Goal: Information Seeking & Learning: Learn about a topic

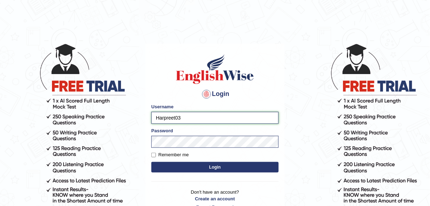
drag, startPoint x: 196, startPoint y: 116, endPoint x: 134, endPoint y: 115, distance: 62.2
click at [134, 115] on body "Login Please fix the following errors: Username Harpreet03 Password Remember me…" at bounding box center [215, 125] width 430 height 206
type input "Tututee"
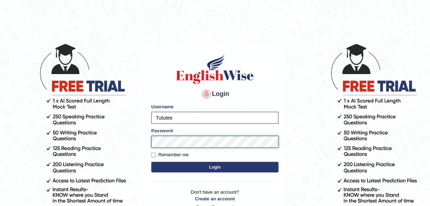
click at [151, 162] on button "Login" at bounding box center [214, 167] width 127 height 11
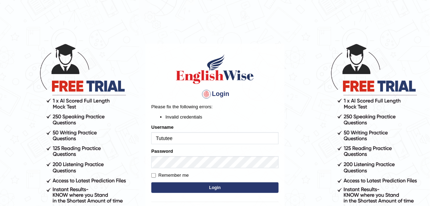
click at [157, 141] on input "Tututee" at bounding box center [214, 138] width 127 height 12
click at [210, 188] on button "Login" at bounding box center [214, 188] width 127 height 11
click at [279, 83] on div "Login Please fix the following errors: Invalid credentials Username Tututee Pas…" at bounding box center [214, 143] width 139 height 198
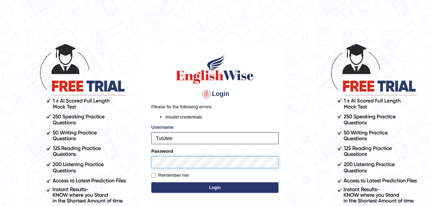
click at [137, 158] on body "Login Please fix the following errors: Invalid credentials Username Tututee Pas…" at bounding box center [215, 125] width 430 height 206
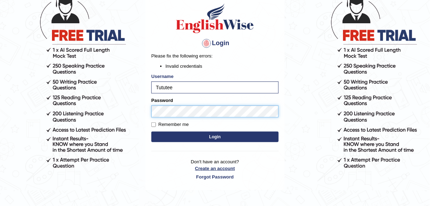
scroll to position [57, 0]
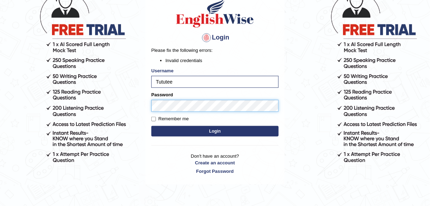
click at [151, 126] on button "Login" at bounding box center [214, 131] width 127 height 11
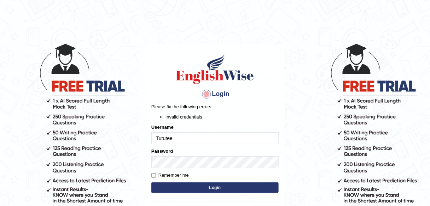
drag, startPoint x: 338, startPoint y: 45, endPoint x: 333, endPoint y: 48, distance: 6.6
click at [338, 45] on body "Login Please fix the following errors: Invalid credentials Username Tututee Pas…" at bounding box center [215, 125] width 430 height 206
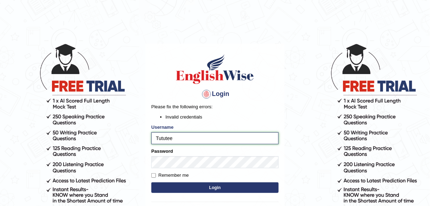
drag, startPoint x: 177, startPoint y: 138, endPoint x: 137, endPoint y: 137, distance: 39.6
click at [137, 137] on body "Login Please fix the following errors: Invalid credentials Username Tututee Pas…" at bounding box center [215, 125] width 430 height 206
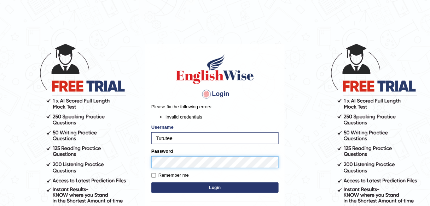
click at [141, 159] on body "Login Please fix the following errors: Invalid credentials Username Tututee Pas…" at bounding box center [215, 125] width 430 height 206
click at [151, 183] on button "Login" at bounding box center [214, 188] width 127 height 11
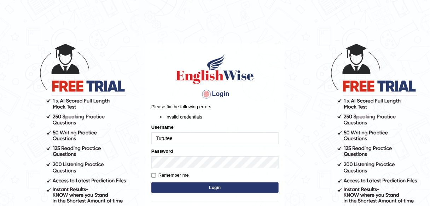
click at [276, 113] on div "Please fix the following errors: Invalid credentials" at bounding box center [214, 112] width 127 height 17
drag, startPoint x: 178, startPoint y: 140, endPoint x: 152, endPoint y: 139, distance: 25.8
click at [152, 139] on input "Tututee" at bounding box center [214, 138] width 127 height 12
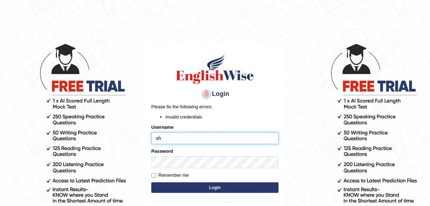
type input "shail123"
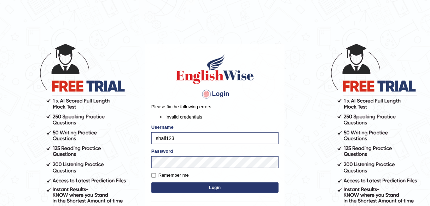
click at [178, 173] on label "Remember me" at bounding box center [169, 175] width 37 height 7
click at [156, 173] on input "Remember me" at bounding box center [153, 175] width 5 height 5
checkbox input "true"
click at [198, 187] on button "Login" at bounding box center [214, 188] width 127 height 11
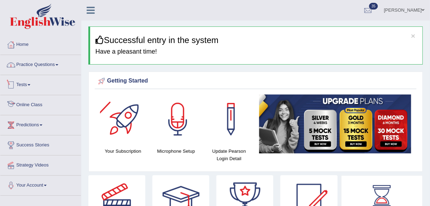
click at [54, 67] on link "Practice Questions" at bounding box center [40, 64] width 81 height 18
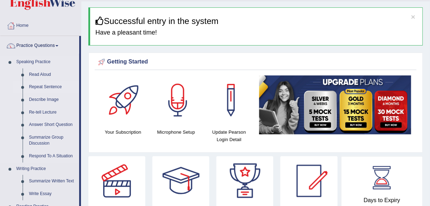
scroll to position [28, 0]
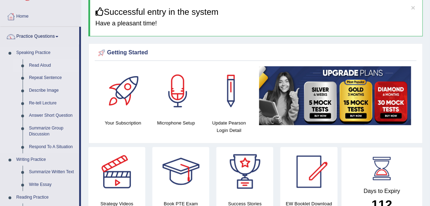
click at [47, 64] on link "Read Aloud" at bounding box center [52, 65] width 53 height 13
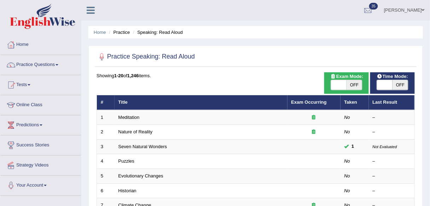
drag, startPoint x: 0, startPoint y: 0, endPoint x: 352, endPoint y: 87, distance: 362.1
click at [355, 88] on span "OFF" at bounding box center [354, 85] width 16 height 10
checkbox input "true"
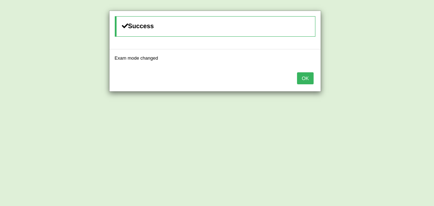
click at [310, 79] on button "OK" at bounding box center [305, 78] width 16 height 12
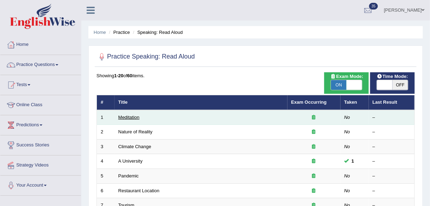
click at [124, 117] on link "Meditation" at bounding box center [128, 117] width 21 height 5
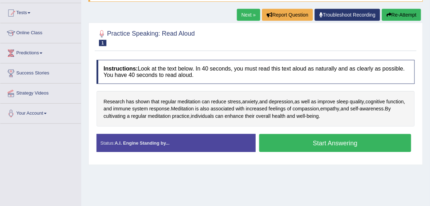
scroll to position [85, 0]
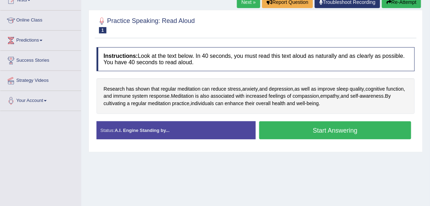
click at [248, 3] on link "Next »" at bounding box center [248, 2] width 23 height 12
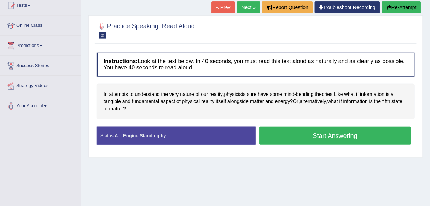
scroll to position [80, 0]
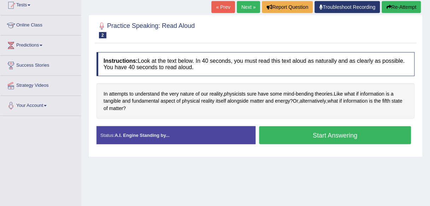
click at [246, 9] on link "Next »" at bounding box center [248, 7] width 23 height 12
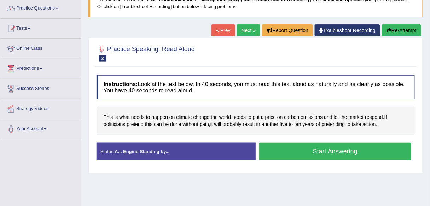
scroll to position [85, 0]
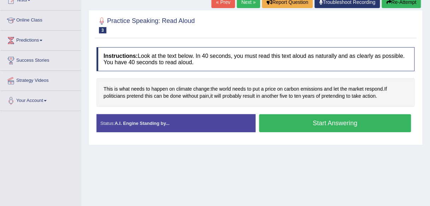
click at [246, 4] on link "Next »" at bounding box center [248, 2] width 23 height 12
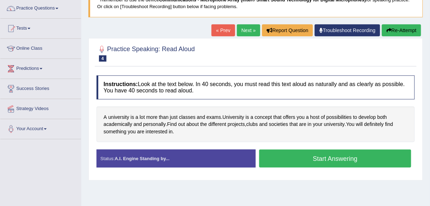
click at [267, 55] on div at bounding box center [255, 53] width 318 height 22
click at [244, 28] on link "Next »" at bounding box center [248, 30] width 23 height 12
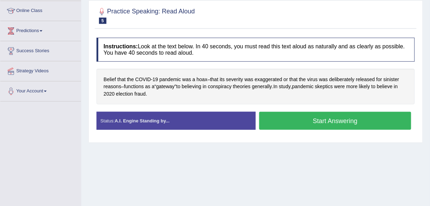
scroll to position [85, 0]
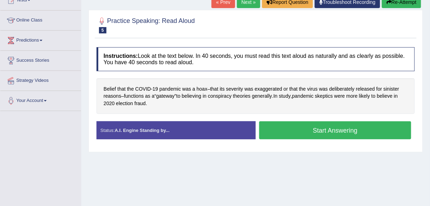
click at [243, 2] on link "Next »" at bounding box center [248, 2] width 23 height 12
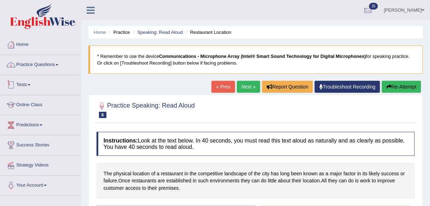
click at [56, 67] on link "Practice Questions" at bounding box center [40, 64] width 81 height 18
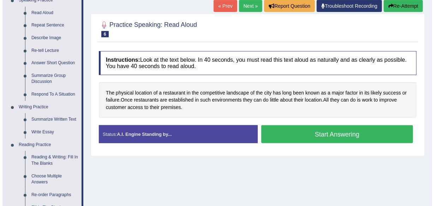
scroll to position [85, 0]
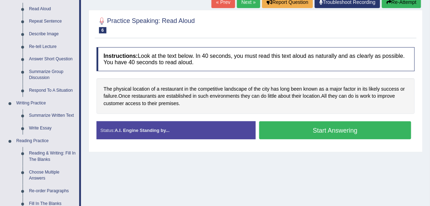
click at [313, 126] on button "Start Answering" at bounding box center [335, 131] width 152 height 18
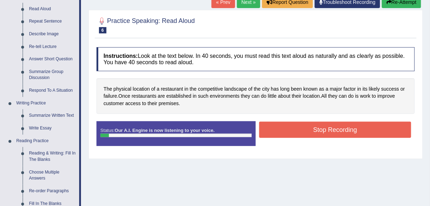
click at [301, 130] on button "Stop Recording" at bounding box center [335, 130] width 152 height 16
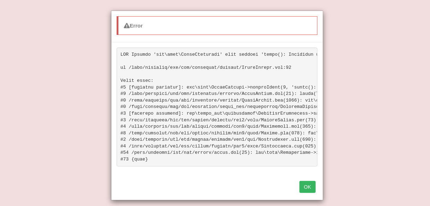
scroll to position [366, 0]
click at [310, 191] on button "OK" at bounding box center [307, 187] width 16 height 12
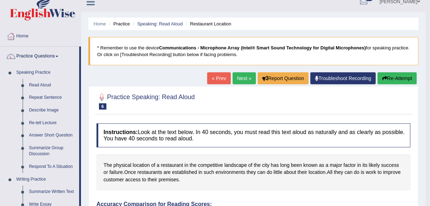
scroll to position [0, 0]
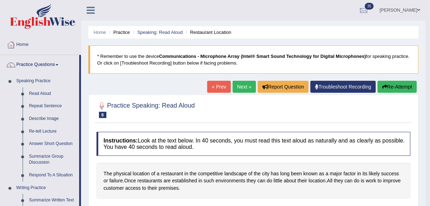
click at [395, 90] on button "Re-Attempt" at bounding box center [396, 87] width 39 height 12
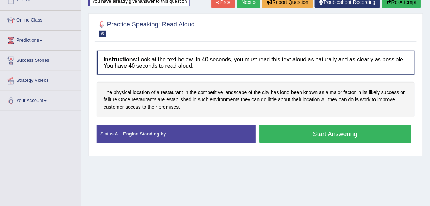
scroll to position [85, 0]
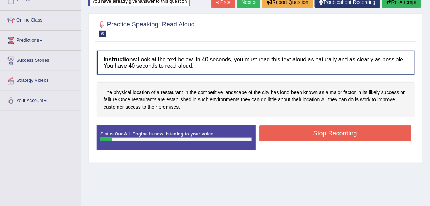
click at [285, 136] on button "Stop Recording" at bounding box center [335, 133] width 152 height 16
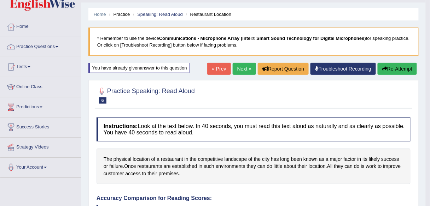
scroll to position [17, 0]
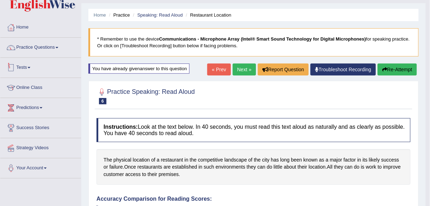
click at [49, 47] on link "Practice Questions" at bounding box center [40, 47] width 81 height 18
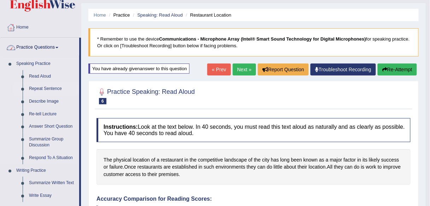
click at [51, 90] on link "Repeat Sentence" at bounding box center [52, 89] width 53 height 13
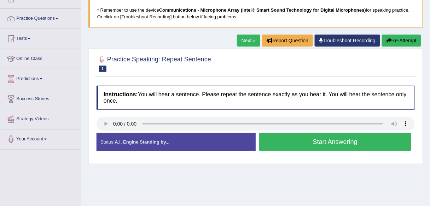
scroll to position [57, 0]
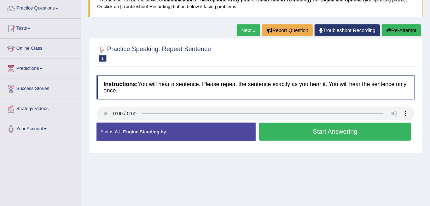
click at [241, 36] on div "Next » Report Question Troubleshoot Recording Re-Attempt" at bounding box center [330, 31] width 186 height 14
click at [241, 35] on link "Next »" at bounding box center [248, 30] width 23 height 12
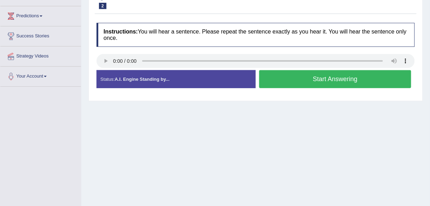
scroll to position [113, 0]
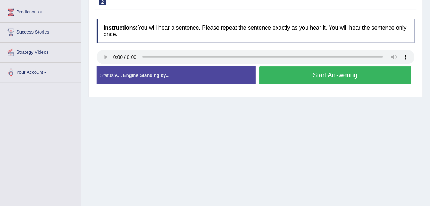
click at [295, 79] on button "Start Answering" at bounding box center [335, 75] width 152 height 18
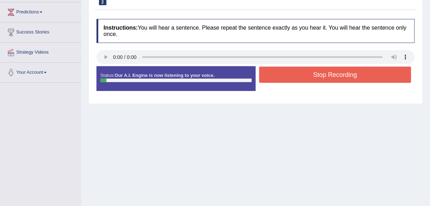
click at [295, 79] on button "Stop Recording" at bounding box center [335, 75] width 152 height 16
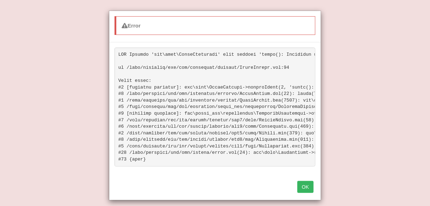
click at [304, 191] on button "OK" at bounding box center [305, 187] width 16 height 12
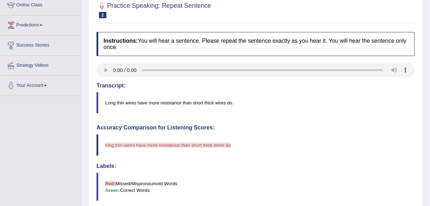
scroll to position [28, 0]
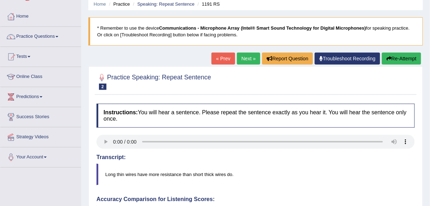
click at [401, 57] on button "Re-Attempt" at bounding box center [401, 59] width 39 height 12
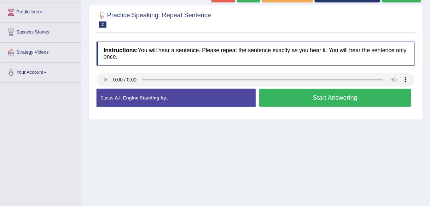
scroll to position [113, 0]
click at [295, 100] on button "Start Answering" at bounding box center [335, 98] width 152 height 18
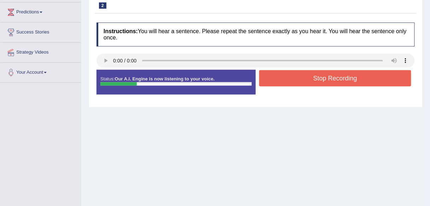
click at [292, 84] on button "Stop Recording" at bounding box center [335, 78] width 152 height 16
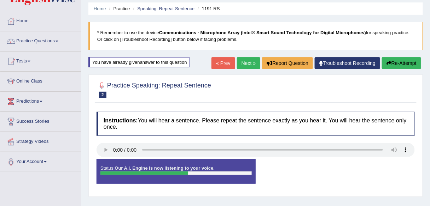
scroll to position [0, 0]
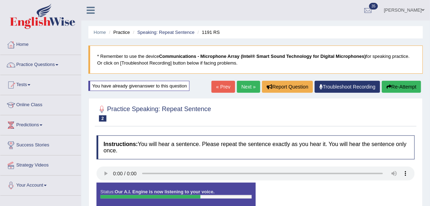
click at [239, 90] on link "Next »" at bounding box center [248, 87] width 23 height 12
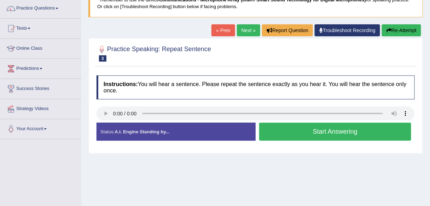
click at [314, 137] on button "Start Answering" at bounding box center [335, 132] width 152 height 18
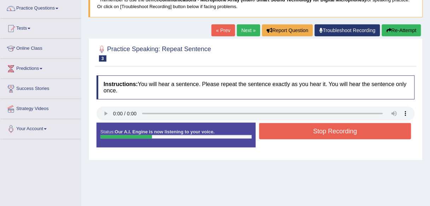
click at [297, 129] on button "Stop Recording" at bounding box center [335, 131] width 152 height 16
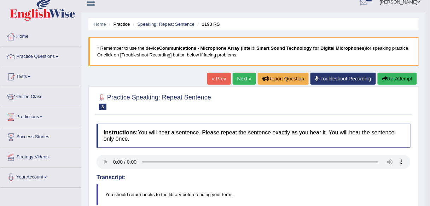
scroll to position [0, 0]
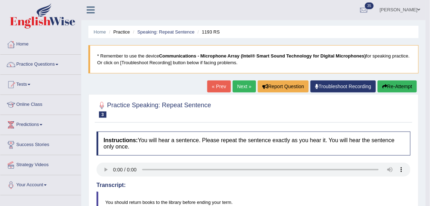
click at [247, 90] on link "Next »" at bounding box center [243, 87] width 23 height 12
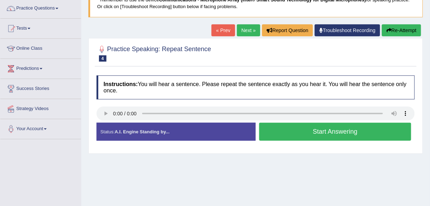
click at [288, 136] on button "Start Answering" at bounding box center [335, 132] width 152 height 18
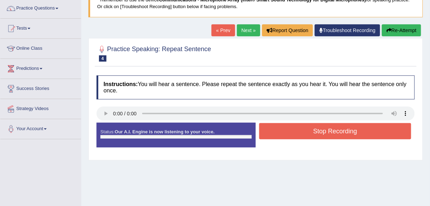
click at [288, 136] on button "Stop Recording" at bounding box center [335, 131] width 152 height 16
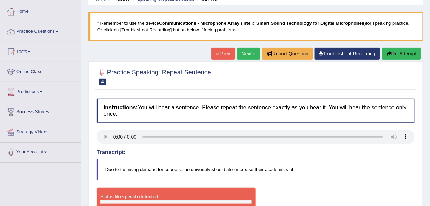
scroll to position [23, 0]
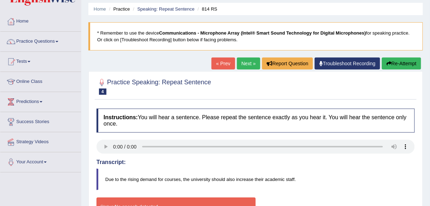
click at [254, 62] on link "Next »" at bounding box center [248, 64] width 23 height 12
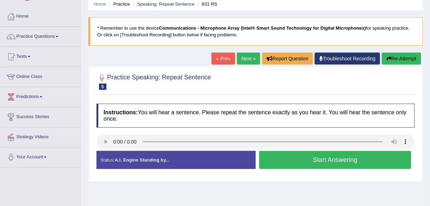
click at [209, 91] on div at bounding box center [255, 82] width 318 height 22
click at [236, 64] on div "« Prev Next » Report Question Troubleshoot Recording Re-Attempt" at bounding box center [316, 60] width 211 height 14
click at [249, 56] on link "Next »" at bounding box center [248, 59] width 23 height 12
click at [237, 79] on div at bounding box center [255, 82] width 318 height 22
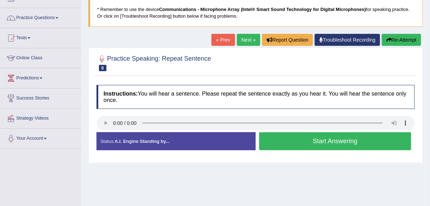
scroll to position [57, 0]
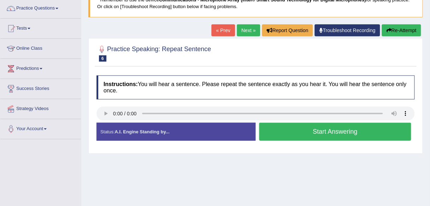
click at [314, 55] on div at bounding box center [255, 53] width 318 height 22
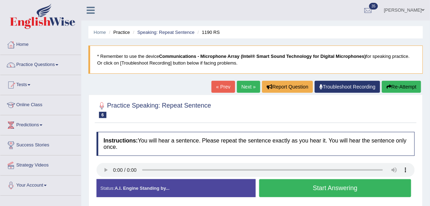
click at [244, 84] on link "Next »" at bounding box center [248, 87] width 23 height 12
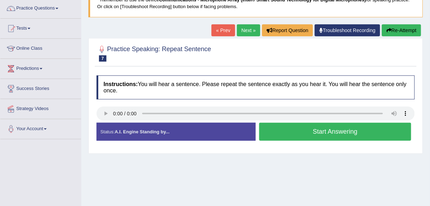
click at [191, 76] on h4 "Instructions: You will hear a sentence. Please repeat the sentence exactly as y…" at bounding box center [255, 88] width 318 height 24
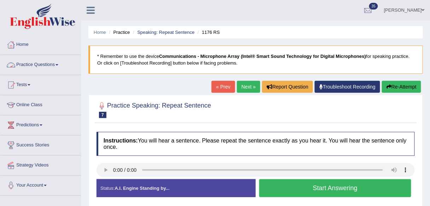
click at [62, 66] on link "Practice Questions" at bounding box center [40, 64] width 81 height 18
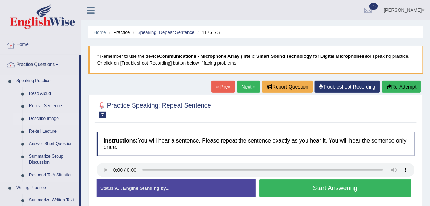
click at [48, 118] on link "Describe Image" at bounding box center [52, 119] width 53 height 13
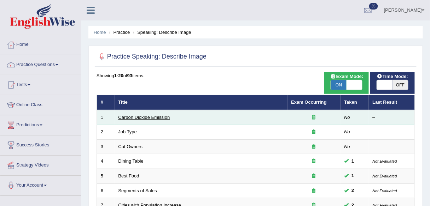
click at [157, 116] on link "Carbon Dioxide Emission" at bounding box center [144, 117] width 52 height 5
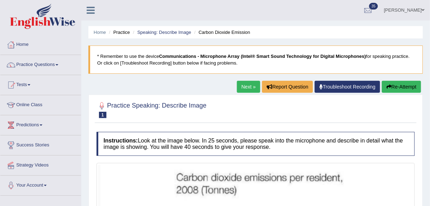
drag, startPoint x: 410, startPoint y: 11, endPoint x: 393, endPoint y: 81, distance: 72.0
click at [410, 11] on link "Shail wadhwa" at bounding box center [403, 9] width 51 height 18
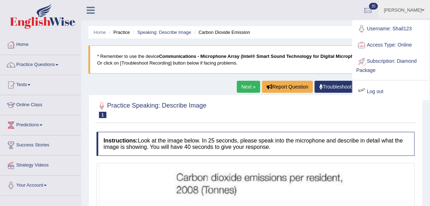
click at [385, 94] on link "Log out" at bounding box center [391, 92] width 76 height 16
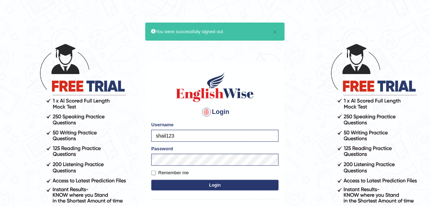
drag, startPoint x: 178, startPoint y: 137, endPoint x: 145, endPoint y: 135, distance: 33.6
click at [145, 135] on main "× You were successfully signed out Login Please fix the following errors: Usern…" at bounding box center [214, 131] width 141 height 218
type input "Harpreet03"
click at [185, 175] on label "Remember me" at bounding box center [169, 173] width 37 height 7
click at [156, 175] on input "Remember me" at bounding box center [153, 173] width 5 height 5
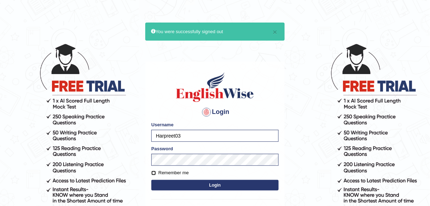
checkbox input "true"
click at [189, 181] on button "Login" at bounding box center [214, 185] width 127 height 11
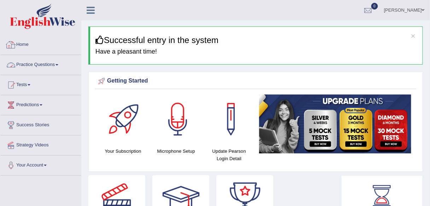
drag, startPoint x: 27, startPoint y: 65, endPoint x: 45, endPoint y: 89, distance: 29.5
click at [27, 65] on link "Practice Questions" at bounding box center [40, 64] width 81 height 18
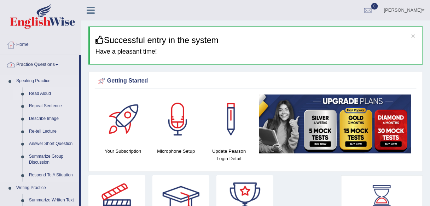
click at [48, 94] on link "Read Aloud" at bounding box center [52, 94] width 53 height 13
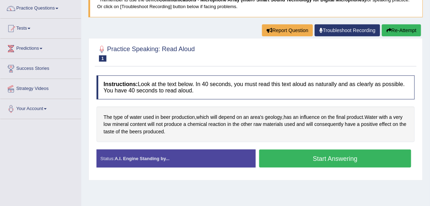
click at [279, 161] on button "Start Answering" at bounding box center [335, 159] width 152 height 18
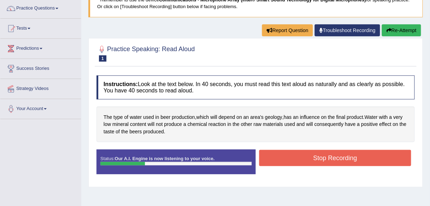
click at [301, 163] on button "Stop Recording" at bounding box center [335, 158] width 152 height 16
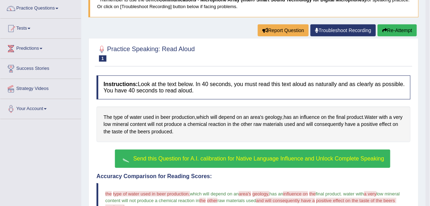
click at [263, 158] on span "Send this Question for A.I. calibration for Native Language Influence and Unloc…" at bounding box center [258, 159] width 251 height 6
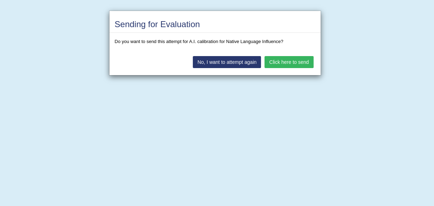
click at [275, 58] on button "Click here to send" at bounding box center [289, 62] width 49 height 12
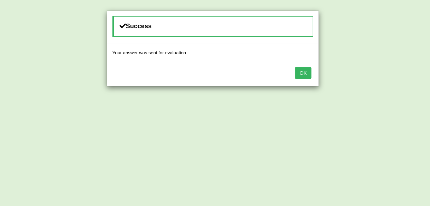
click at [305, 75] on button "OK" at bounding box center [303, 73] width 16 height 12
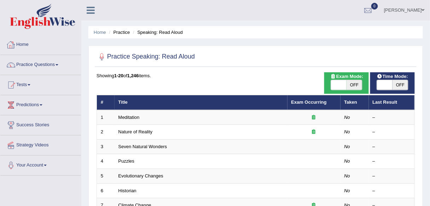
click at [50, 45] on link "Home" at bounding box center [40, 44] width 81 height 18
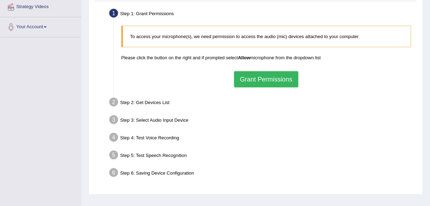
scroll to position [141, 0]
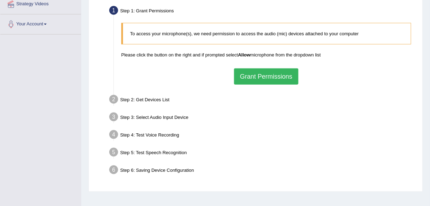
click at [273, 78] on button "Grant Permissions" at bounding box center [266, 77] width 64 height 16
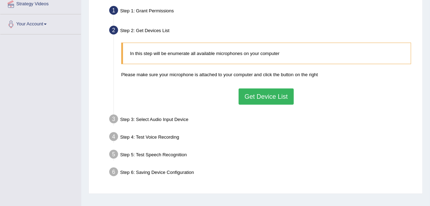
click at [265, 95] on button "Get Device List" at bounding box center [265, 97] width 55 height 16
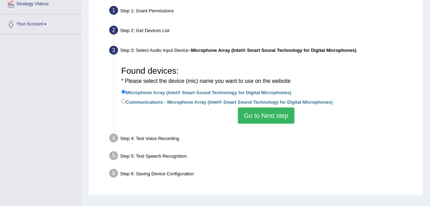
click at [158, 104] on label "Communications - Microphone Array (Intel® Smart Sound Technology for Digital Mi…" at bounding box center [226, 102] width 211 height 8
click at [126, 104] on input "Communications - Microphone Array (Intel® Smart Sound Technology for Digital Mi…" at bounding box center [123, 101] width 5 height 5
radio input "true"
click at [250, 117] on button "Go to Next step" at bounding box center [266, 116] width 56 height 16
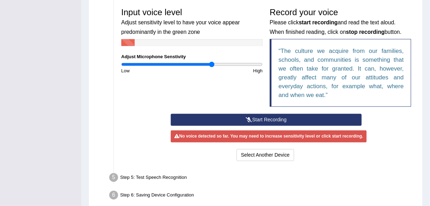
scroll to position [226, 0]
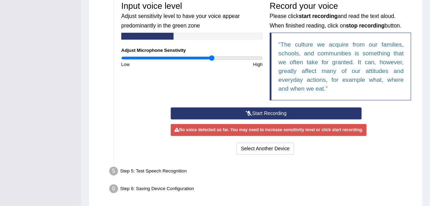
click at [270, 114] on button "Start Recording" at bounding box center [266, 114] width 191 height 12
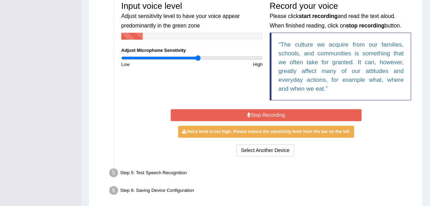
type input "1.1"
click at [198, 57] on input "range" at bounding box center [191, 58] width 141 height 6
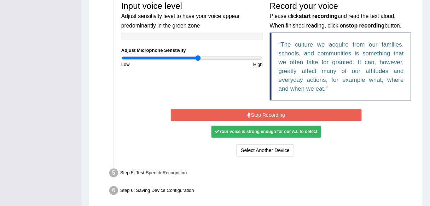
click at [214, 110] on button "Stop Recording" at bounding box center [266, 116] width 191 height 12
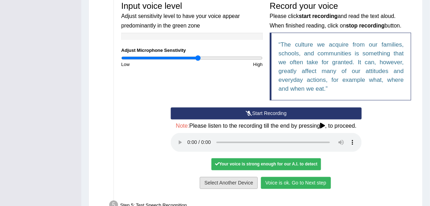
click at [287, 185] on button "Voice is ok. Go to Next step" at bounding box center [296, 183] width 70 height 12
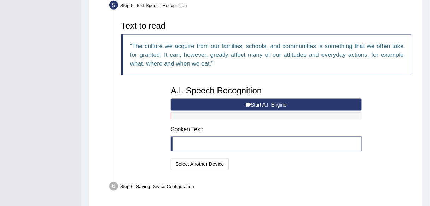
click at [259, 105] on button "Start A.I. Engine" at bounding box center [266, 105] width 191 height 12
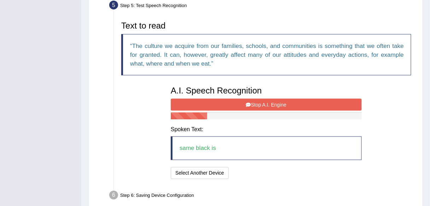
click at [259, 104] on button "Stop A.I. Engine" at bounding box center [266, 105] width 191 height 12
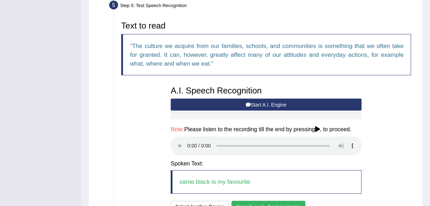
click at [291, 201] on button "Speech is ok. Go to Last step" at bounding box center [268, 207] width 74 height 12
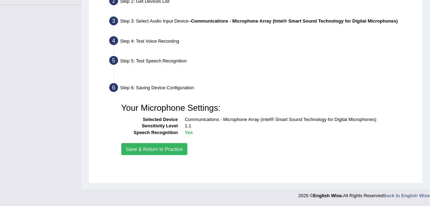
scroll to position [165, 0]
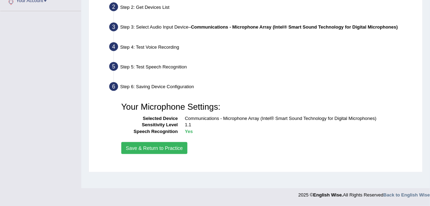
drag, startPoint x: 175, startPoint y: 146, endPoint x: 178, endPoint y: 144, distance: 4.0
click at [175, 146] on button "Save & Return to Practice" at bounding box center [154, 148] width 66 height 12
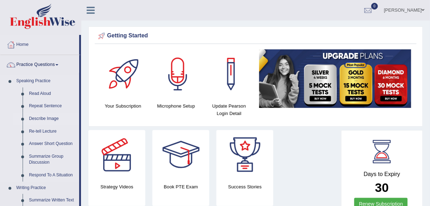
drag, startPoint x: 44, startPoint y: 119, endPoint x: 59, endPoint y: 117, distance: 15.7
click at [44, 119] on link "Describe Image" at bounding box center [52, 119] width 53 height 13
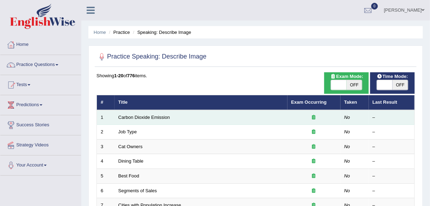
click at [163, 116] on link "Carbon Dioxide Emission" at bounding box center [144, 117] width 52 height 5
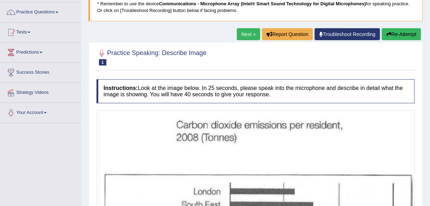
scroll to position [57, 0]
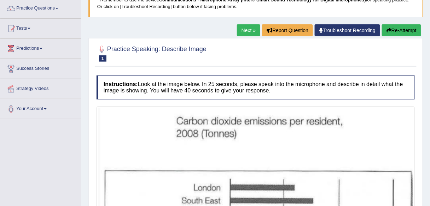
click at [243, 29] on link "Next »" at bounding box center [248, 30] width 23 height 12
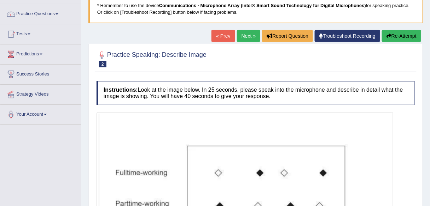
scroll to position [57, 0]
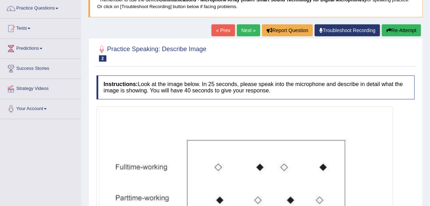
click at [211, 29] on link "« Prev" at bounding box center [222, 30] width 23 height 12
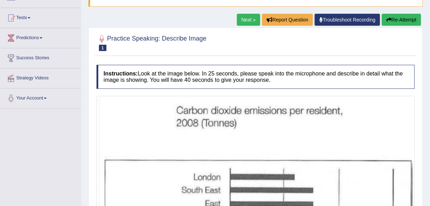
scroll to position [57, 0]
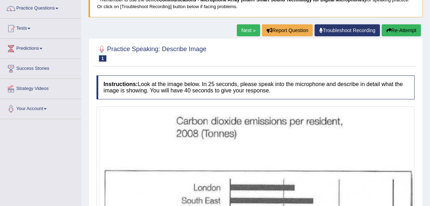
click at [243, 23] on div "Home Practice Speaking: Describe Image Carbon Dioxide Emission * Remember to us…" at bounding box center [255, 148] width 348 height 411
click at [238, 30] on link "Next »" at bounding box center [248, 30] width 23 height 12
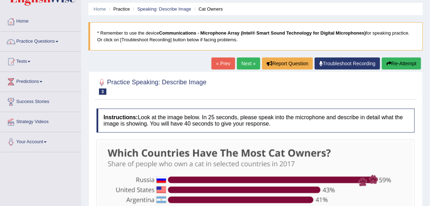
scroll to position [13, 0]
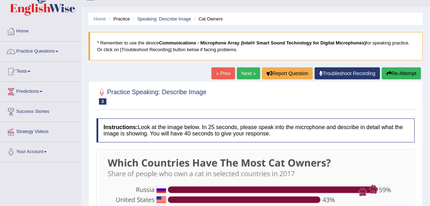
click at [252, 75] on link "Next »" at bounding box center [248, 73] width 23 height 12
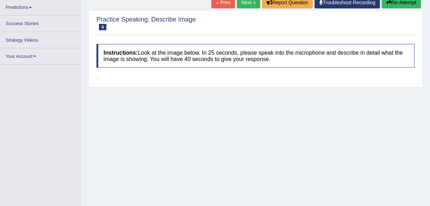
scroll to position [85, 0]
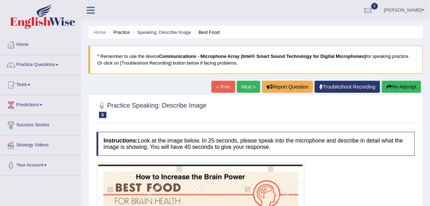
drag, startPoint x: 0, startPoint y: 0, endPoint x: 253, endPoint y: 87, distance: 267.5
click at [252, 87] on link "Next »" at bounding box center [248, 87] width 23 height 12
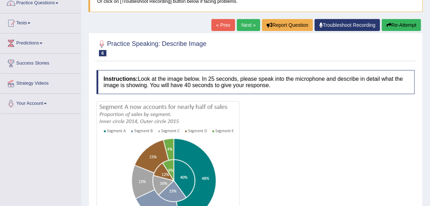
scroll to position [57, 0]
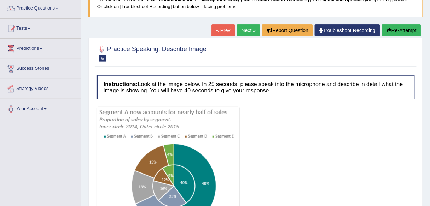
click at [252, 32] on link "Next »" at bounding box center [248, 30] width 23 height 12
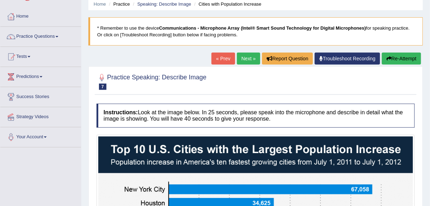
click at [249, 55] on link "Next »" at bounding box center [248, 59] width 23 height 12
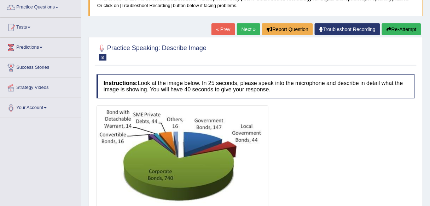
scroll to position [57, 0]
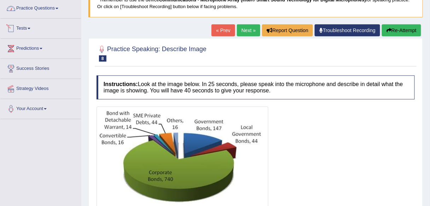
click at [58, 9] on span at bounding box center [56, 8] width 3 height 1
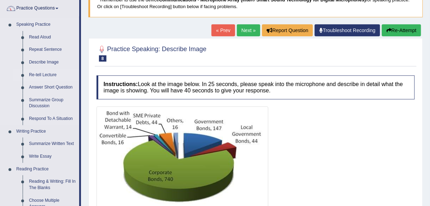
click at [48, 75] on link "Re-tell Lecture" at bounding box center [52, 75] width 53 height 13
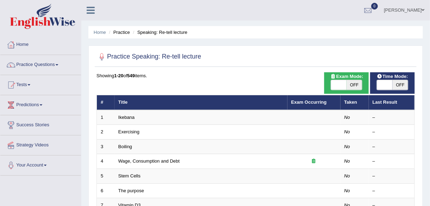
click at [358, 84] on span "OFF" at bounding box center [354, 85] width 16 height 10
checkbox input "true"
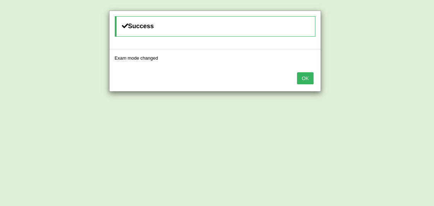
click at [305, 78] on button "OK" at bounding box center [305, 78] width 16 height 12
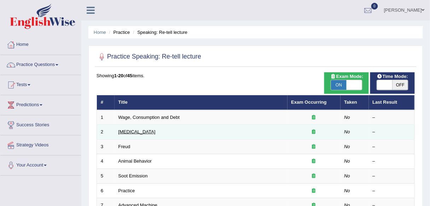
click at [144, 131] on link "Language Disorder" at bounding box center [136, 131] width 37 height 5
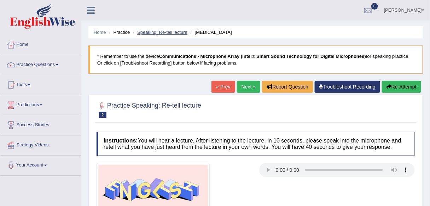
click at [168, 32] on link "Speaking: Re-tell lecture" at bounding box center [162, 32] width 50 height 5
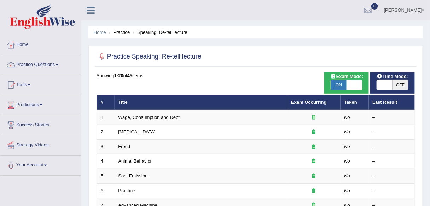
click at [298, 102] on link "Exam Occurring" at bounding box center [308, 102] width 35 height 5
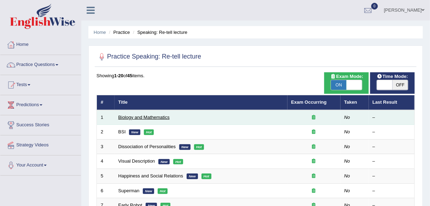
click at [163, 118] on link "Biology and Mathematics" at bounding box center [143, 117] width 51 height 5
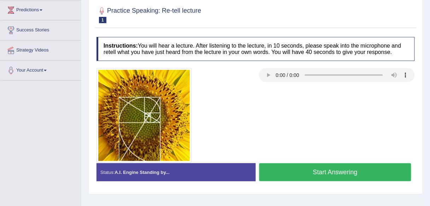
scroll to position [113, 0]
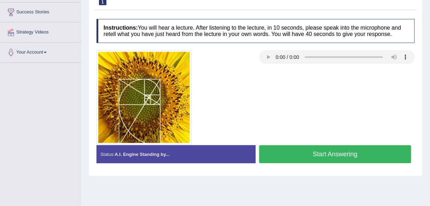
click at [287, 158] on button "Start Answering" at bounding box center [335, 155] width 152 height 18
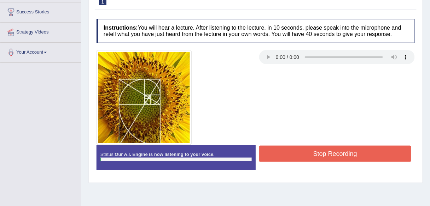
click at [287, 158] on button "Stop Recording" at bounding box center [335, 154] width 152 height 16
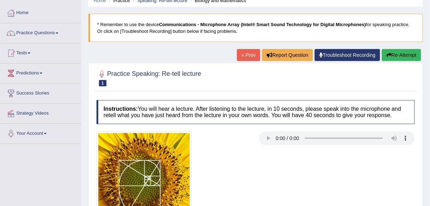
scroll to position [28, 0]
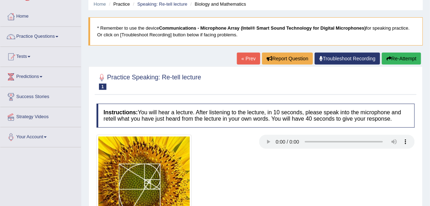
click at [389, 56] on icon "button" at bounding box center [388, 58] width 5 height 5
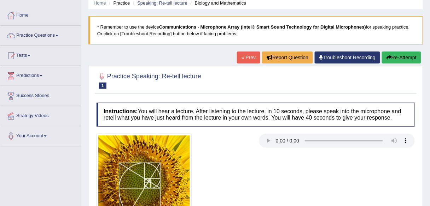
scroll to position [141, 0]
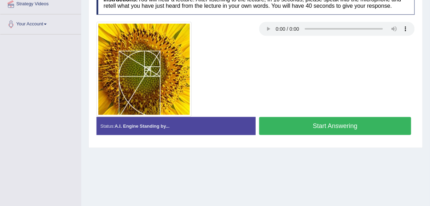
click at [369, 121] on button "Start Answering" at bounding box center [335, 126] width 152 height 18
click at [369, 121] on div "Status: A.I. Engine Standing by... Start Answering Stop Recording" at bounding box center [255, 129] width 318 height 25
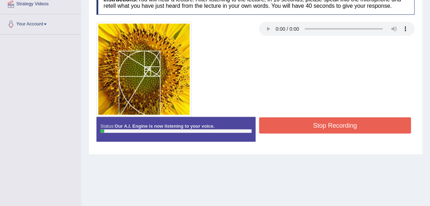
click at [366, 118] on button "Stop Recording" at bounding box center [335, 126] width 152 height 16
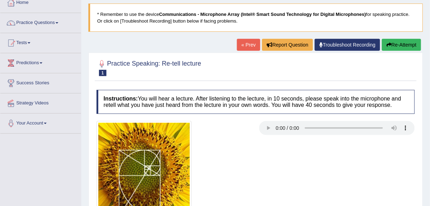
scroll to position [0, 0]
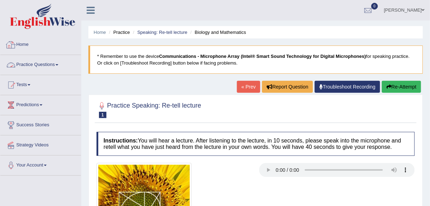
click at [26, 45] on link "Home" at bounding box center [40, 44] width 81 height 18
